Goal: Task Accomplishment & Management: Manage account settings

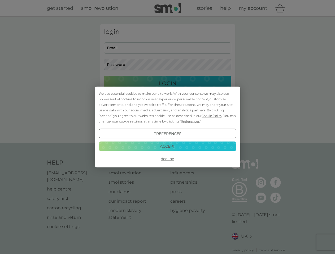
click at [212, 116] on span "Cookie Policy" at bounding box center [211, 116] width 20 height 4
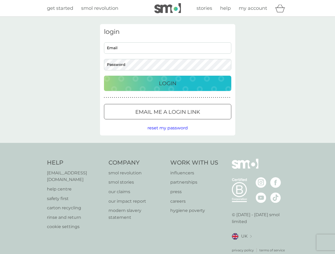
click at [190, 121] on div "login Email Password Login ● ● ● ● ● ● ● ● ● ● ● ● ● ● ● ● ● ● ● ● ● ● ● ● ● ● …" at bounding box center [167, 80] width 135 height 112
click at [167, 134] on div "login Email Password Login ● ● ● ● ● ● ● ● ● ● ● ● ● ● ● ● ● ● ● ● ● ● ● ● ● ● …" at bounding box center [167, 80] width 135 height 112
click at [167, 159] on div "Help [EMAIL_ADDRESS][DOMAIN_NAME] help centre safety first carton recycling rin…" at bounding box center [167, 206] width 241 height 94
click at [167, 146] on div "Help [EMAIL_ADDRESS][DOMAIN_NAME] help centre safety first carton recycling rin…" at bounding box center [167, 206] width 335 height 126
